Goal: Check status: Check status

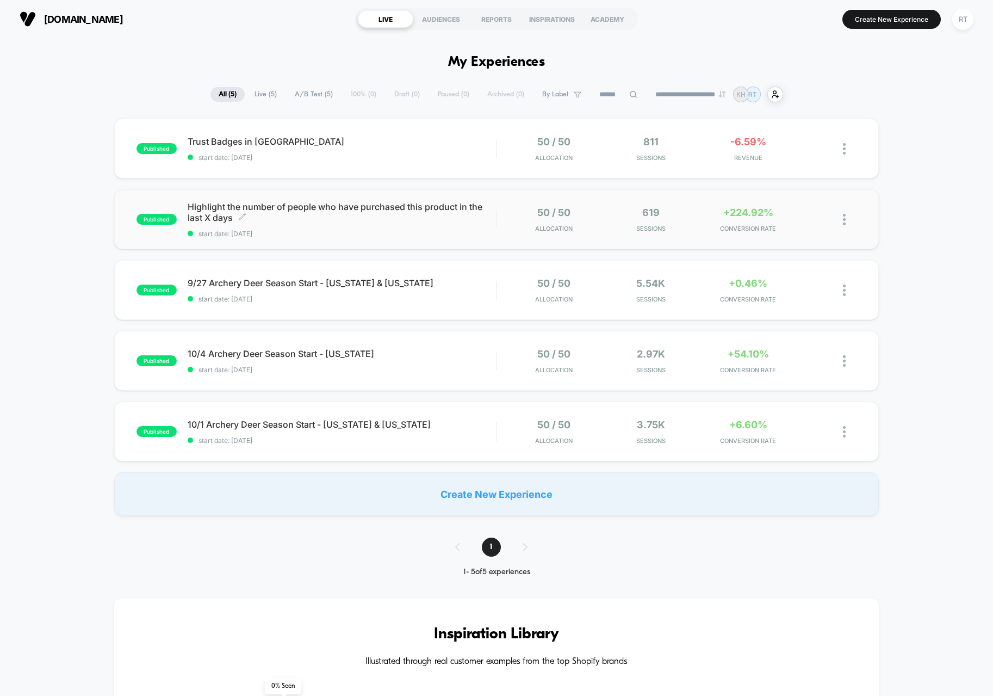
click at [434, 234] on span "start date: [DATE]" at bounding box center [342, 234] width 308 height 8
click at [341, 172] on div "published Trust Badges in [GEOGRAPHIC_DATA] start date: [DATE] 50 / 50 Allocati…" at bounding box center [496, 149] width 765 height 60
